Goal: Information Seeking & Learning: Check status

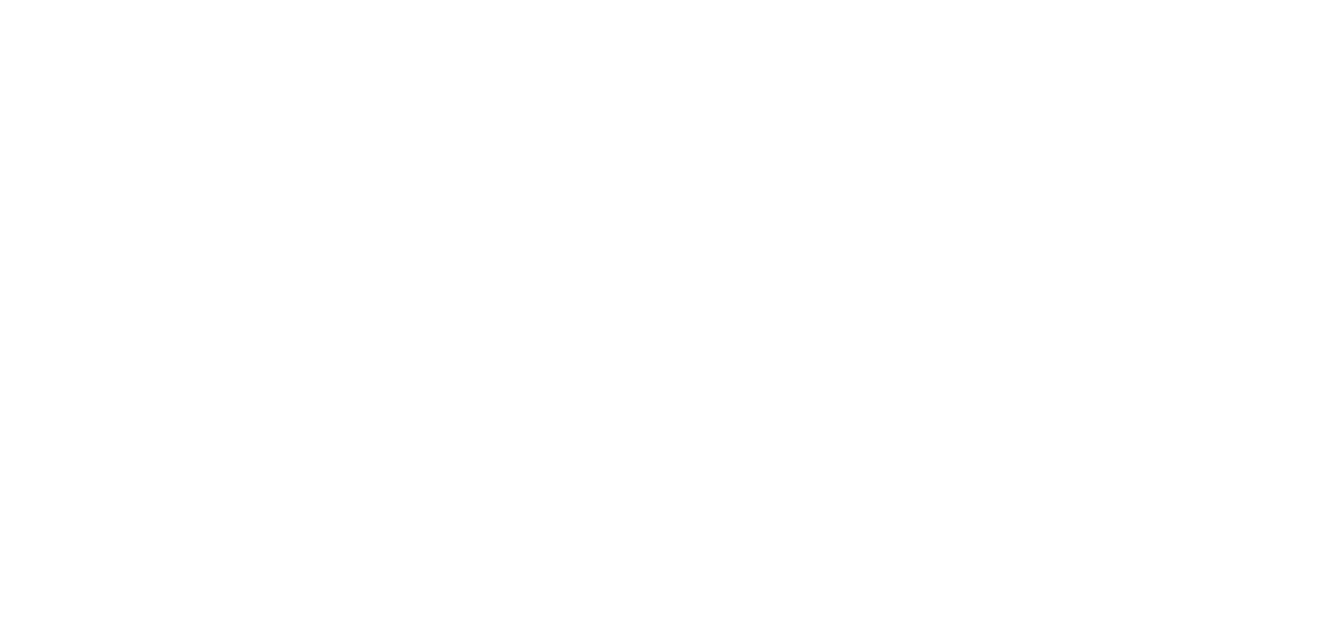
select select
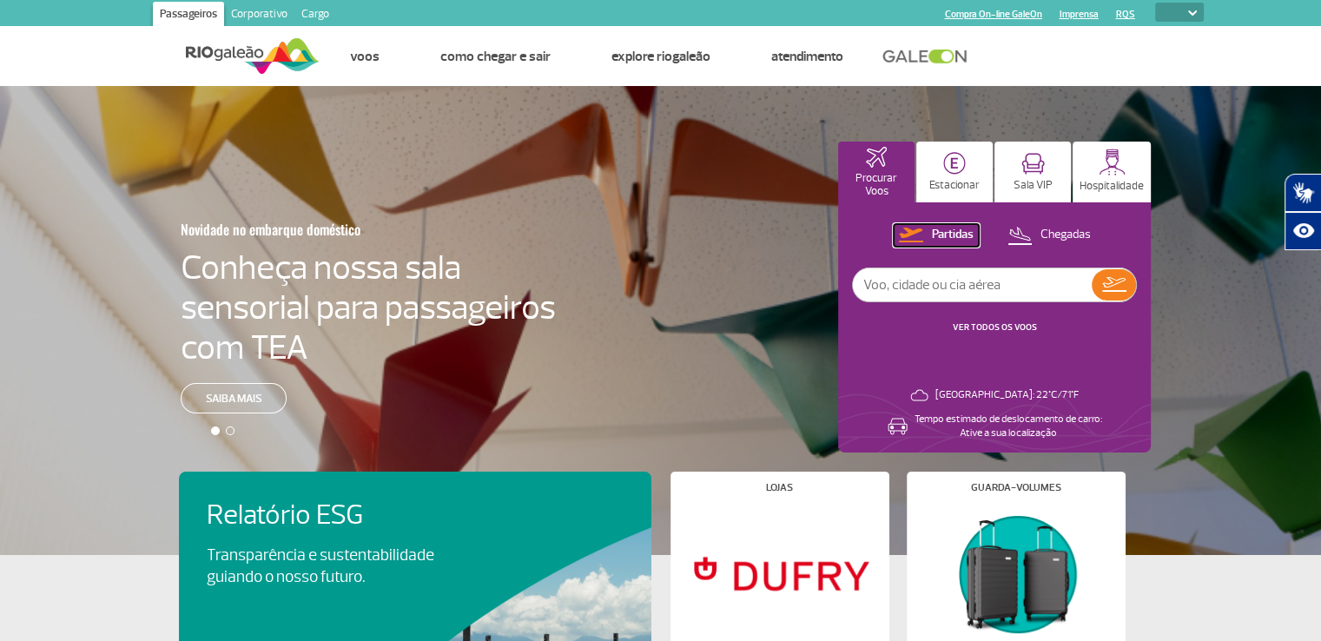
click at [948, 237] on p "Partidas" at bounding box center [953, 235] width 42 height 17
click at [1007, 325] on link "VER TODOS OS VOOS" at bounding box center [995, 326] width 84 height 11
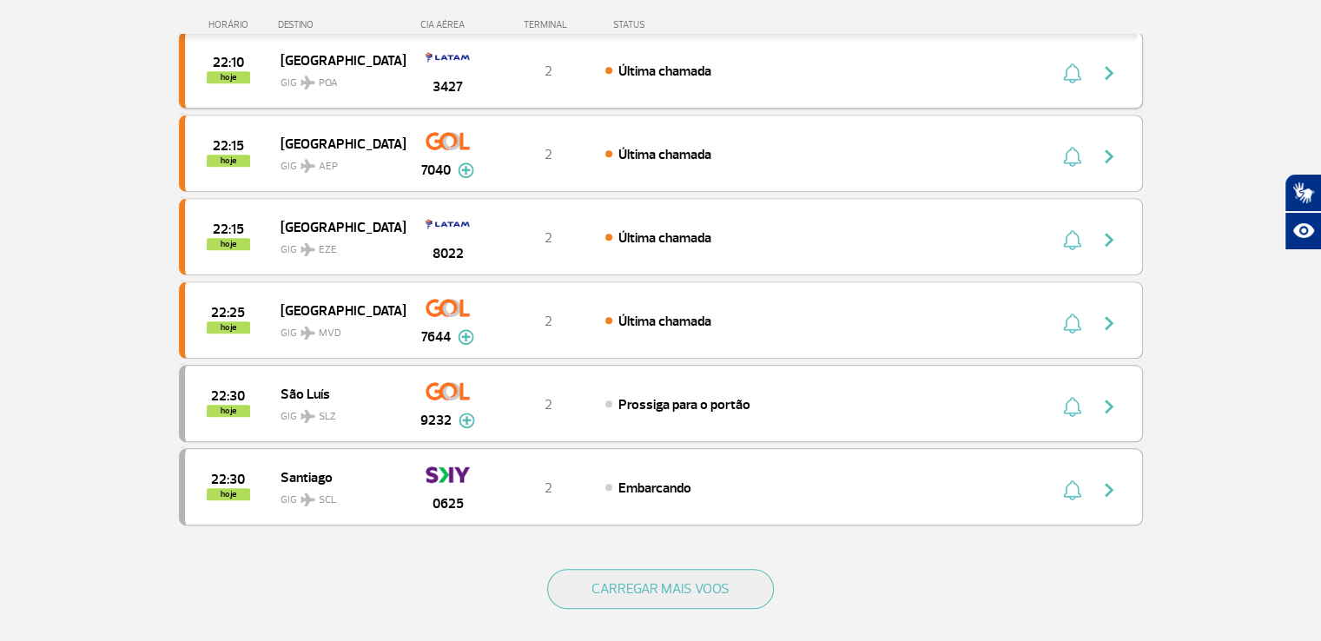
scroll to position [1438, 0]
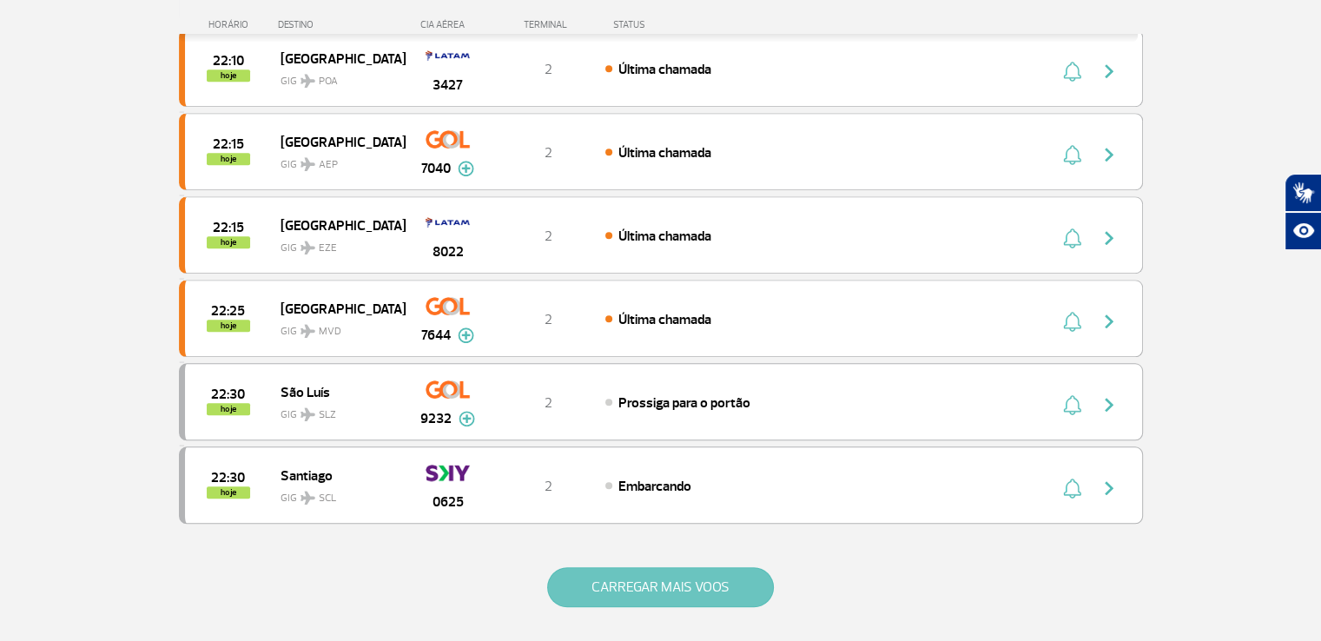
click at [660, 567] on button "CARREGAR MAIS VOOS" at bounding box center [660, 587] width 227 height 40
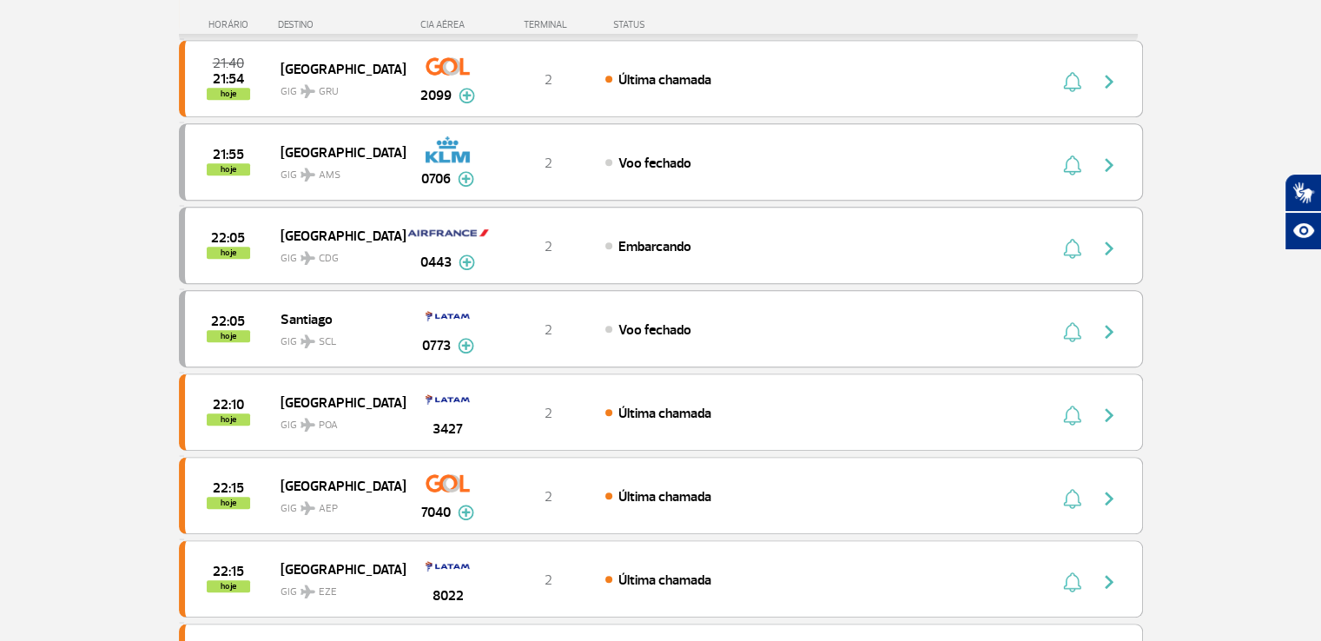
scroll to position [1023, 0]
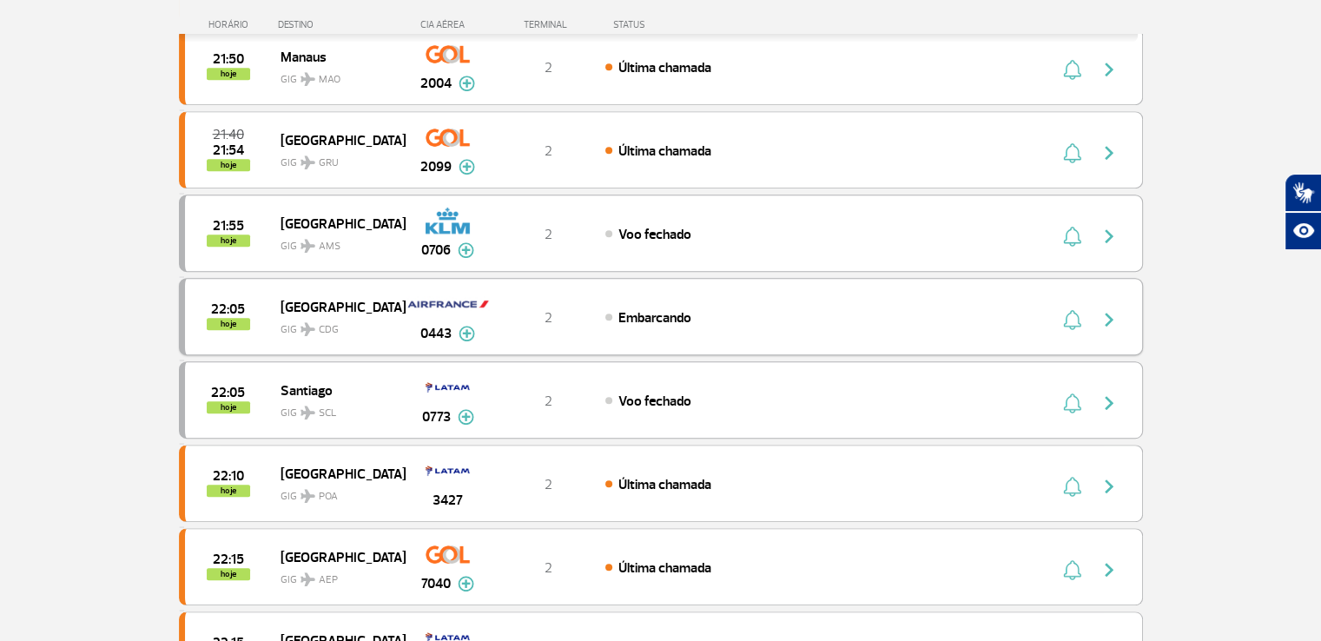
click at [467, 326] on img at bounding box center [467, 334] width 17 height 16
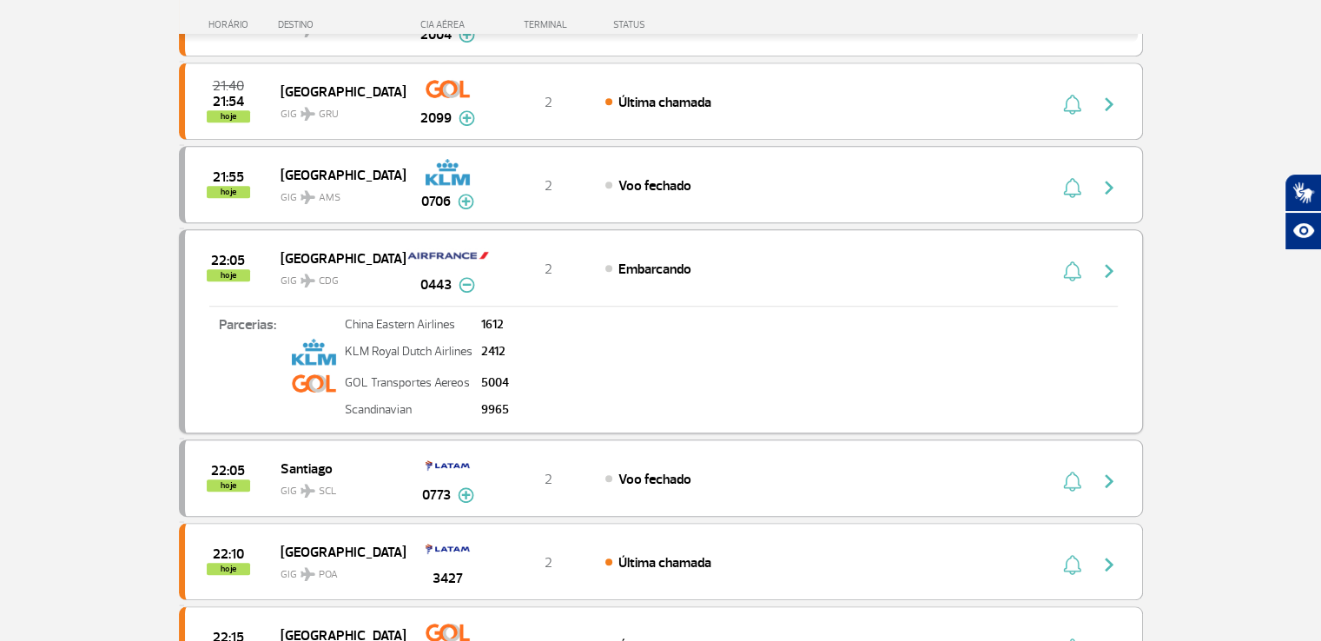
scroll to position [1073, 0]
click at [1108, 176] on img "button" at bounding box center [1109, 186] width 21 height 21
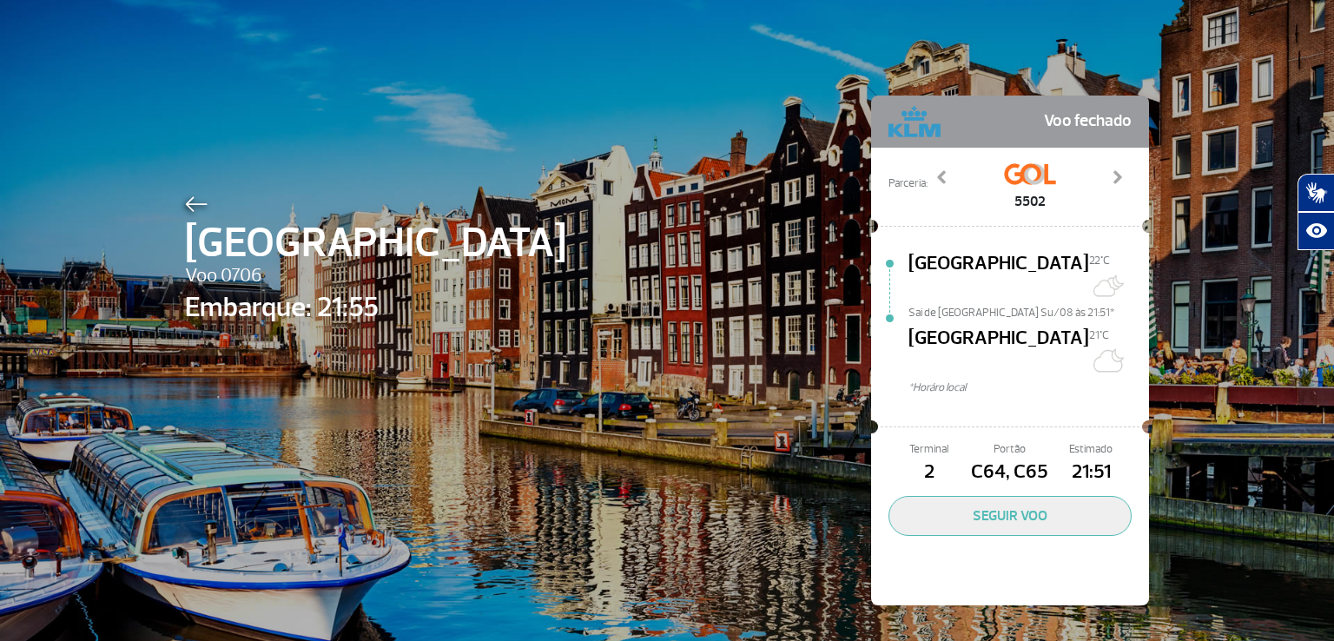
click at [188, 201] on img at bounding box center [196, 204] width 23 height 16
